Goal: Transaction & Acquisition: Purchase product/service

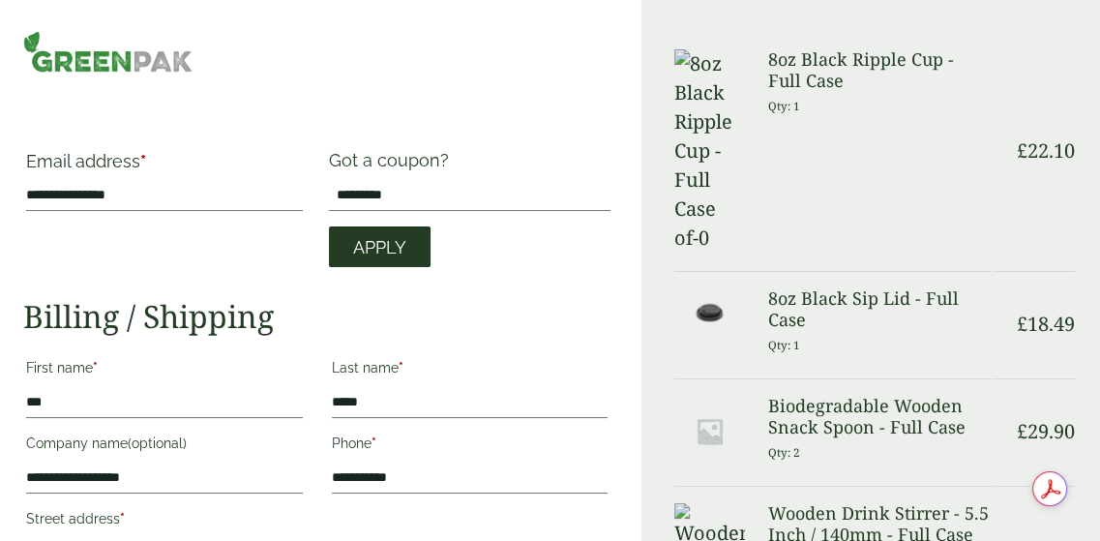
type input "*********"
click at [383, 237] on span "Apply" at bounding box center [379, 247] width 53 height 21
drag, startPoint x: 415, startPoint y: 196, endPoint x: 328, endPoint y: 202, distance: 87.2
click at [329, 202] on input "*********" at bounding box center [470, 195] width 282 height 31
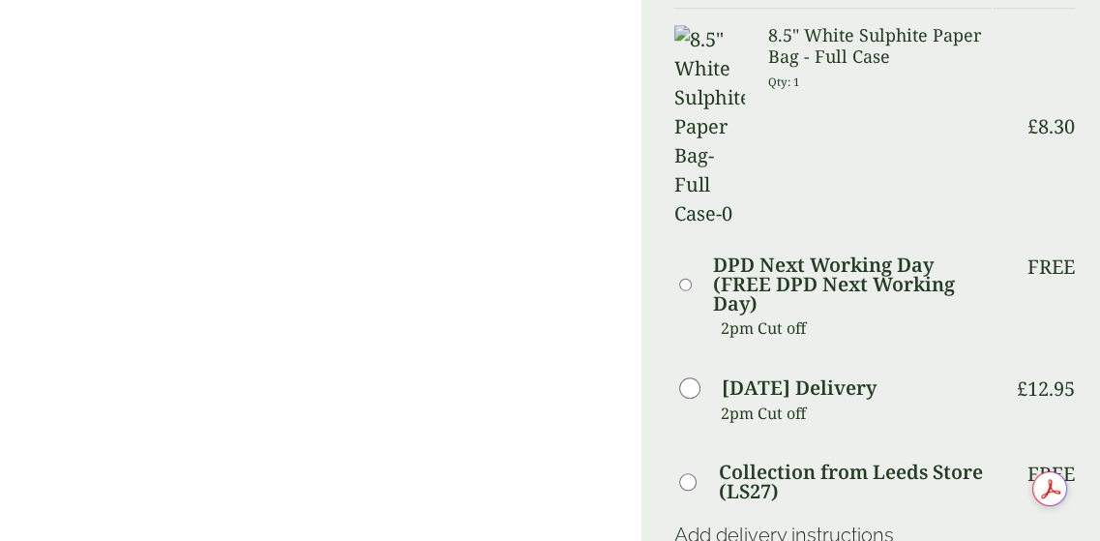
scroll to position [1257, 0]
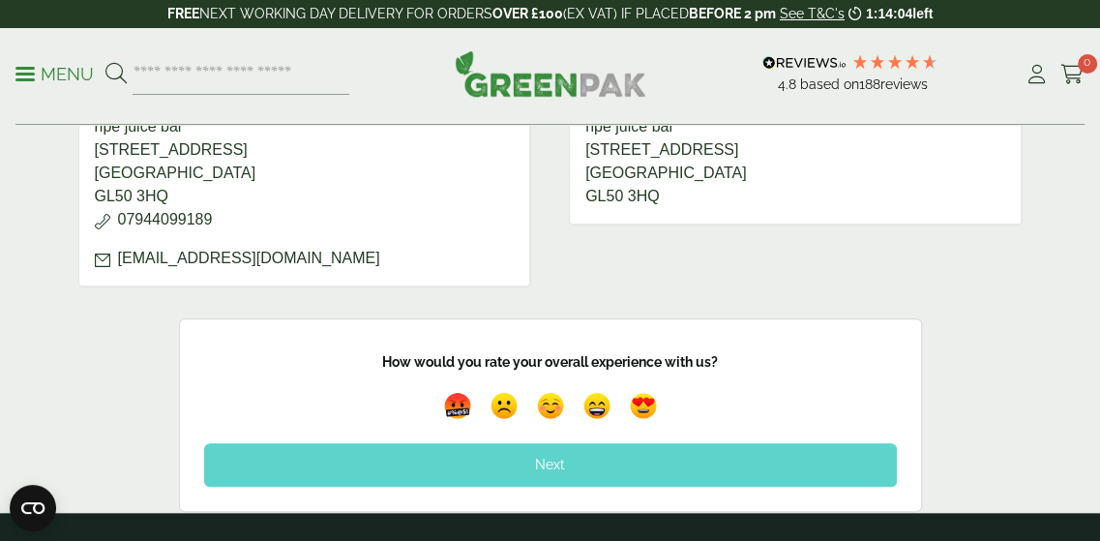
scroll to position [1354, 0]
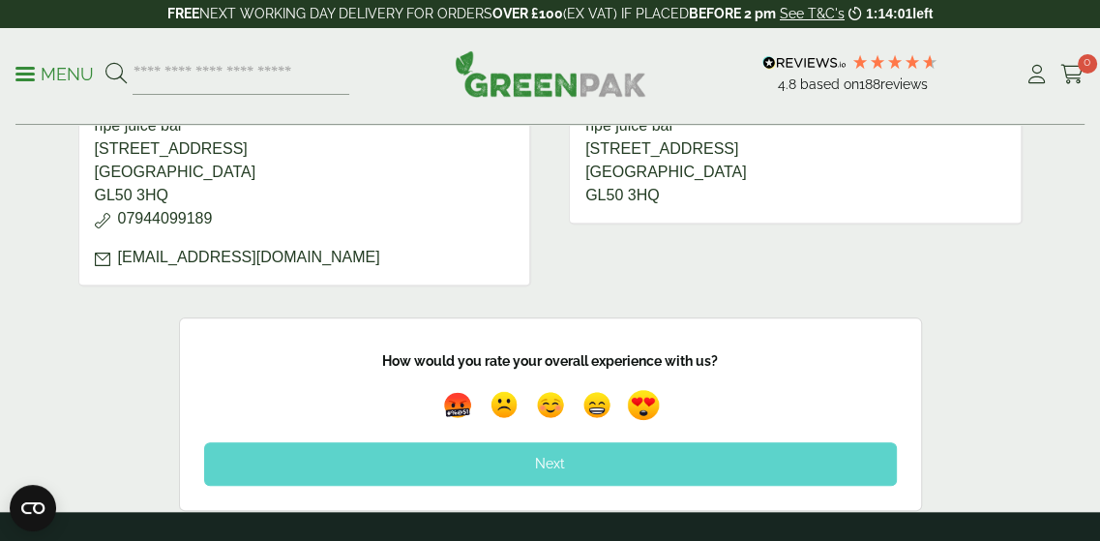
click at [640, 399] on img at bounding box center [643, 405] width 44 height 44
click at [528, 455] on div "Next" at bounding box center [550, 463] width 693 height 43
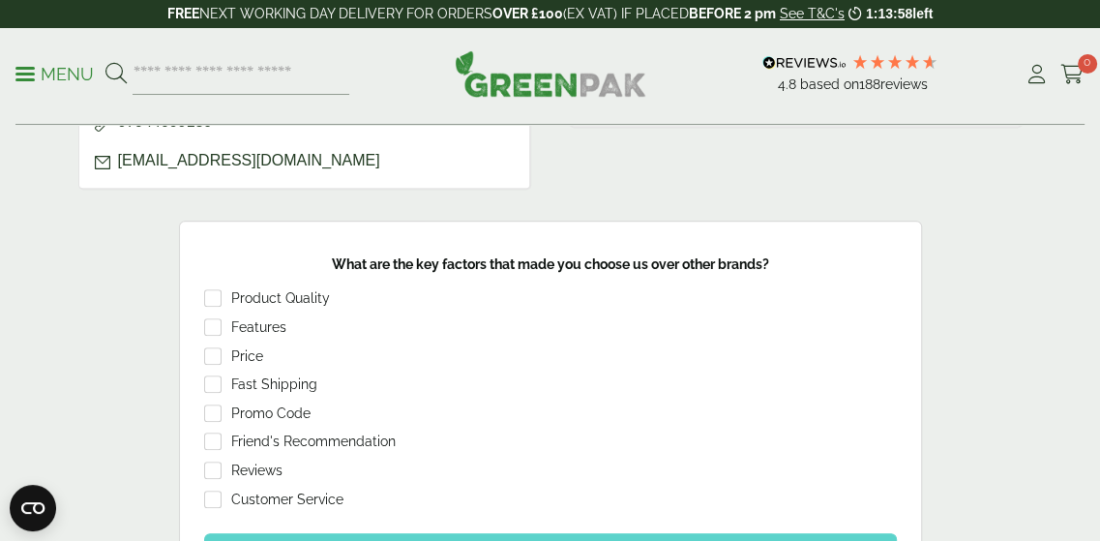
scroll to position [1548, 0]
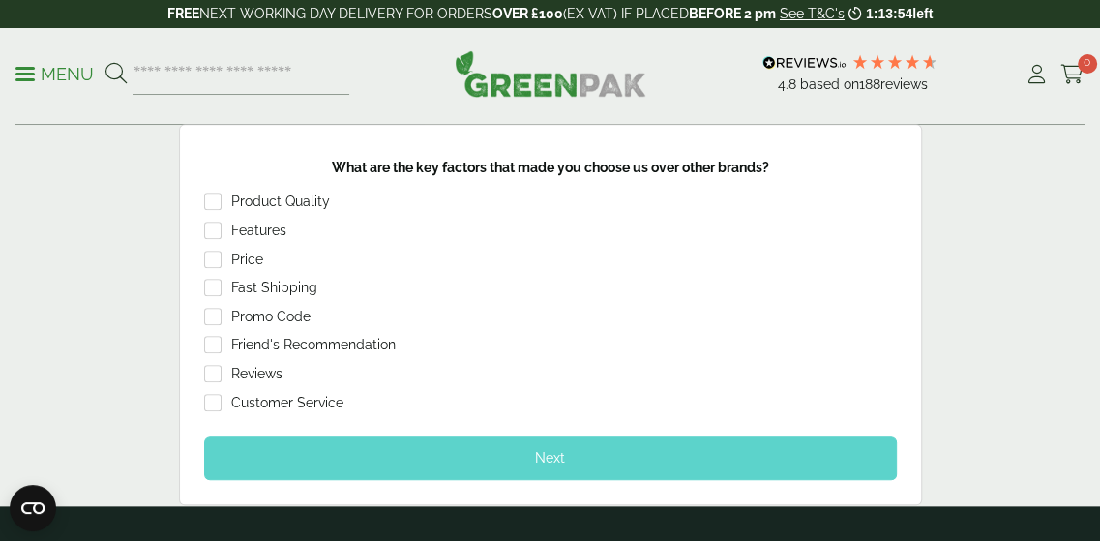
click at [216, 239] on div "Product Quality Features Price Fast Shipping Promo Code Friend's Recommendation…" at bounding box center [550, 304] width 693 height 224
click at [557, 440] on div "Next" at bounding box center [550, 457] width 693 height 43
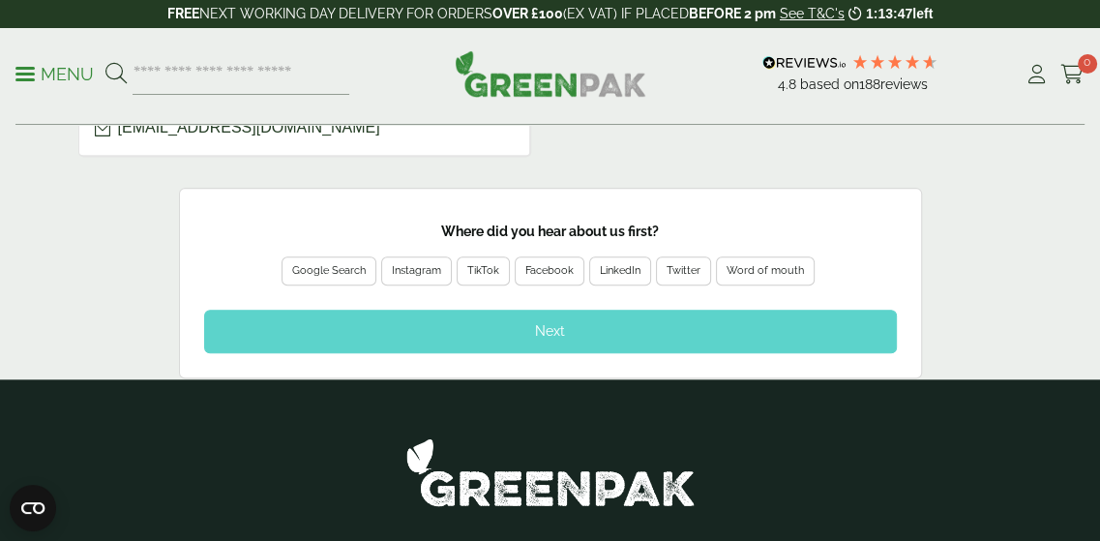
scroll to position [1451, 0]
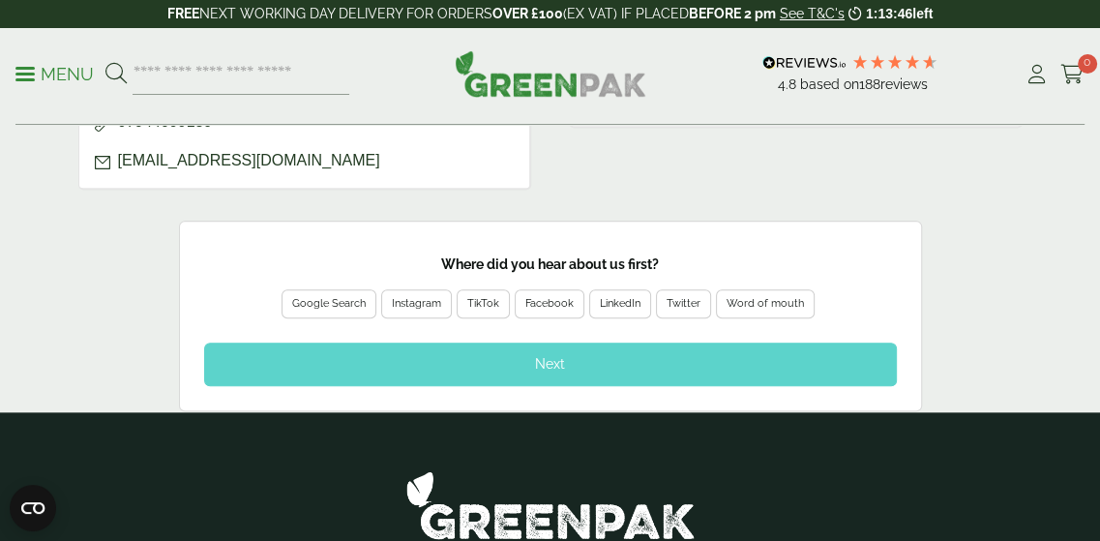
click at [341, 295] on div "Google Search" at bounding box center [329, 303] width 74 height 17
click at [415, 343] on div "Next" at bounding box center [550, 363] width 693 height 43
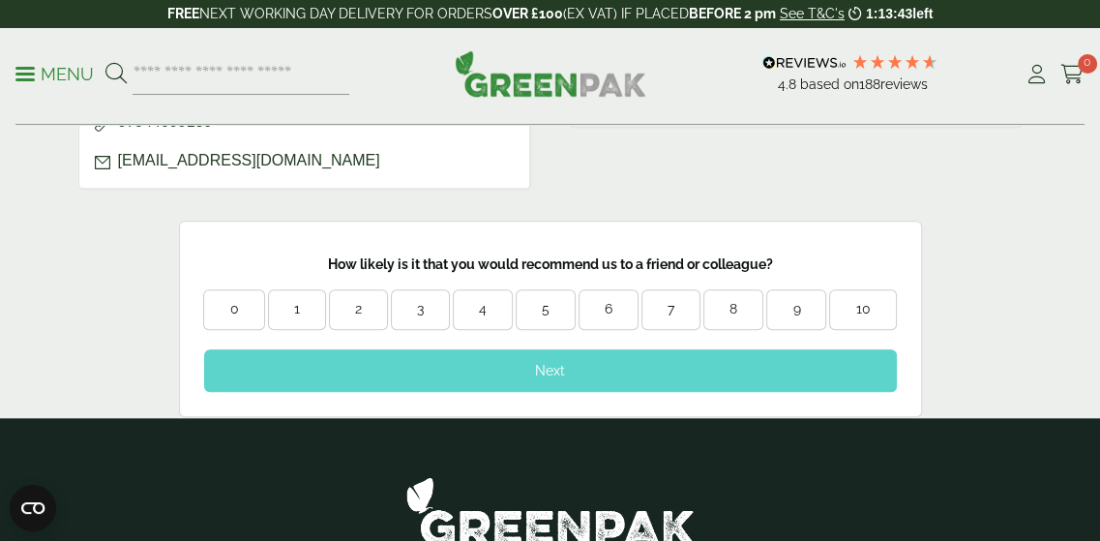
click at [850, 303] on div "10" at bounding box center [862, 309] width 65 height 19
click at [743, 355] on div "Next" at bounding box center [550, 370] width 693 height 43
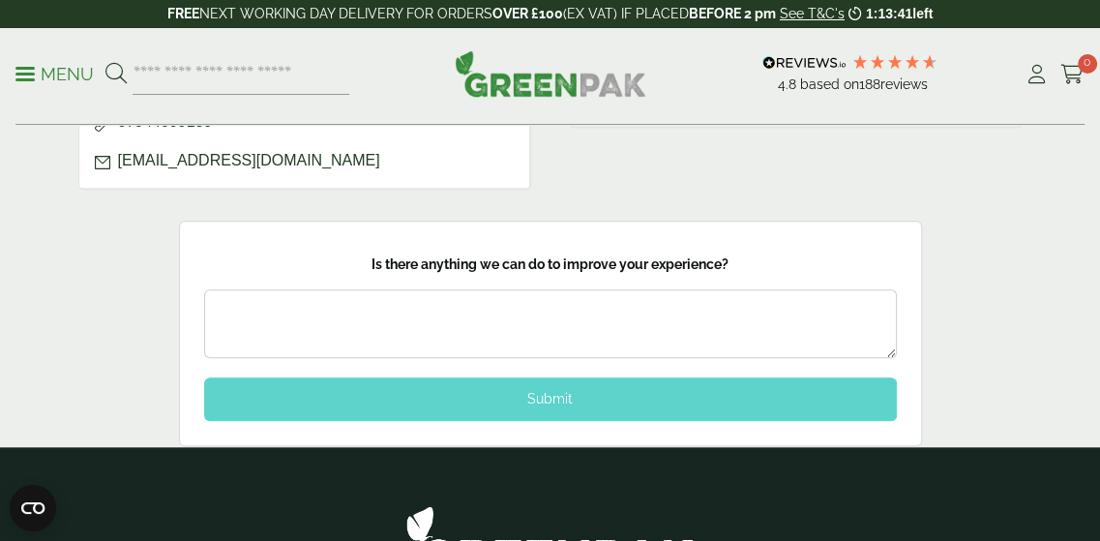
click at [511, 393] on div "Submit" at bounding box center [550, 398] width 693 height 43
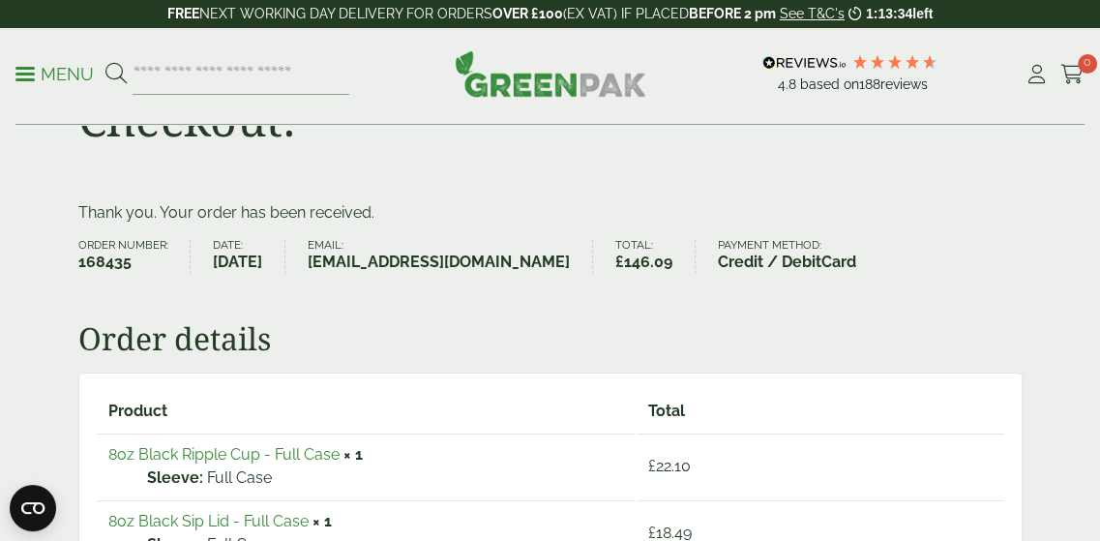
scroll to position [0, 0]
